Goal: Navigation & Orientation: Find specific page/section

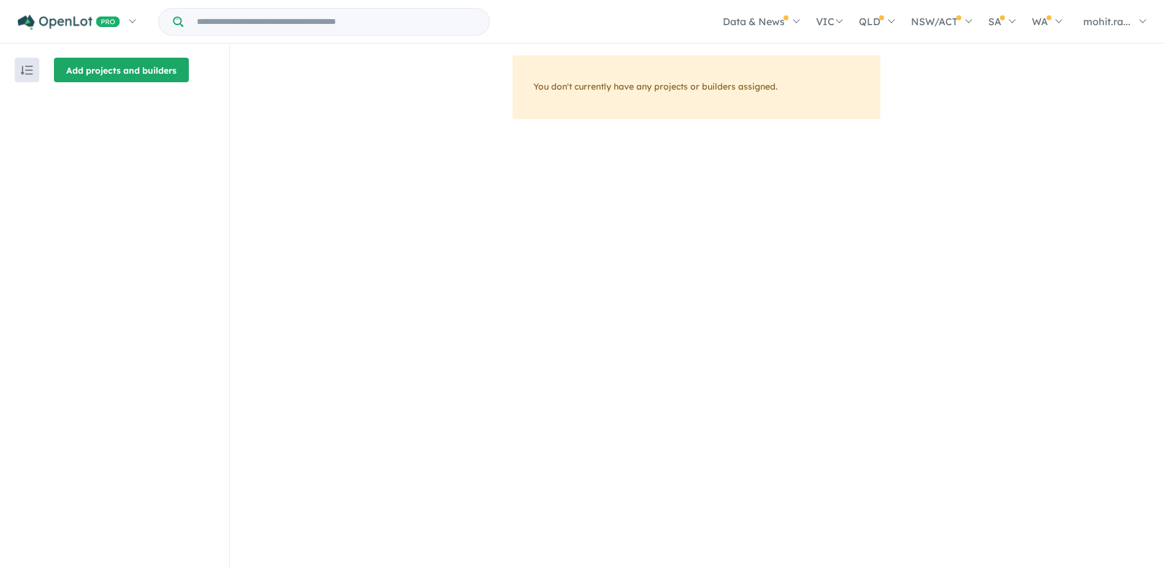
click at [83, 68] on button "Add projects and builders" at bounding box center [121, 70] width 135 height 25
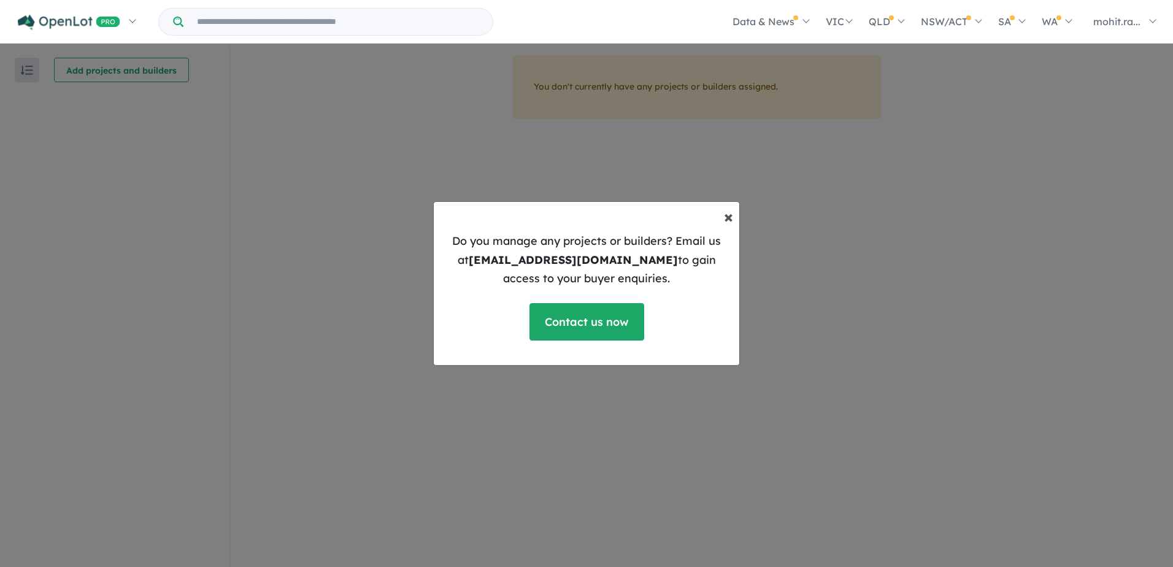
click at [731, 221] on span "×" at bounding box center [728, 215] width 9 height 21
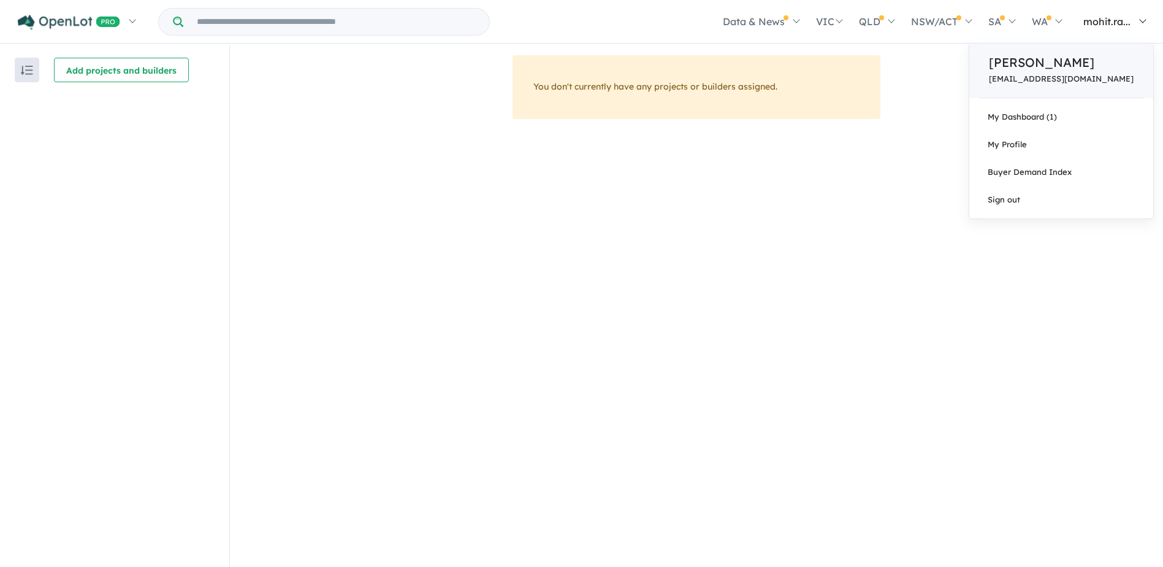
click at [1106, 80] on p "[EMAIL_ADDRESS][DOMAIN_NAME]" at bounding box center [1061, 78] width 145 height 9
click at [1084, 120] on link "My Dashboard (1)" at bounding box center [1062, 117] width 184 height 28
click at [1093, 75] on p "[EMAIL_ADDRESS][DOMAIN_NAME]" at bounding box center [1061, 78] width 145 height 9
